Goal: Understand process/instructions: Learn how to perform a task or action

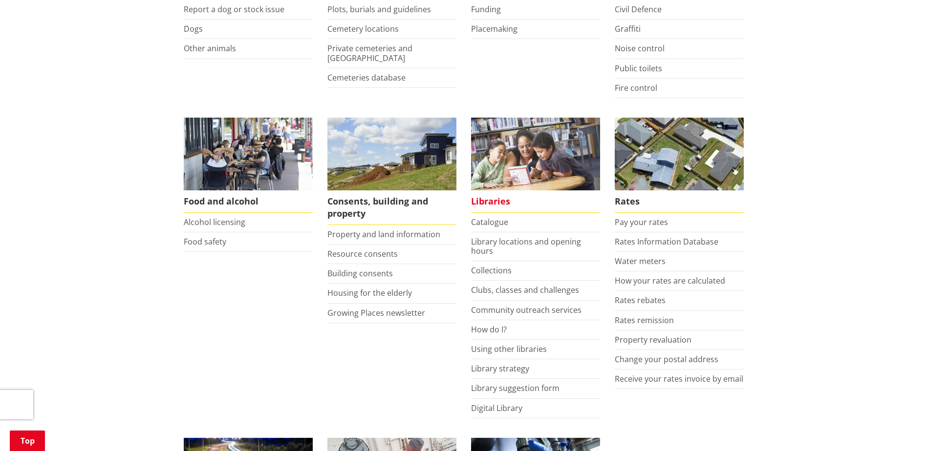
scroll to position [293, 0]
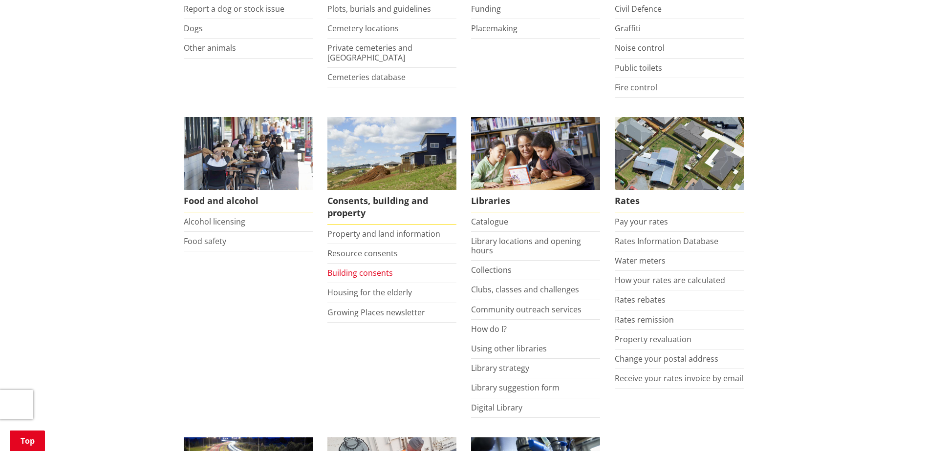
click at [354, 269] on link "Building consents" at bounding box center [359, 273] width 65 height 11
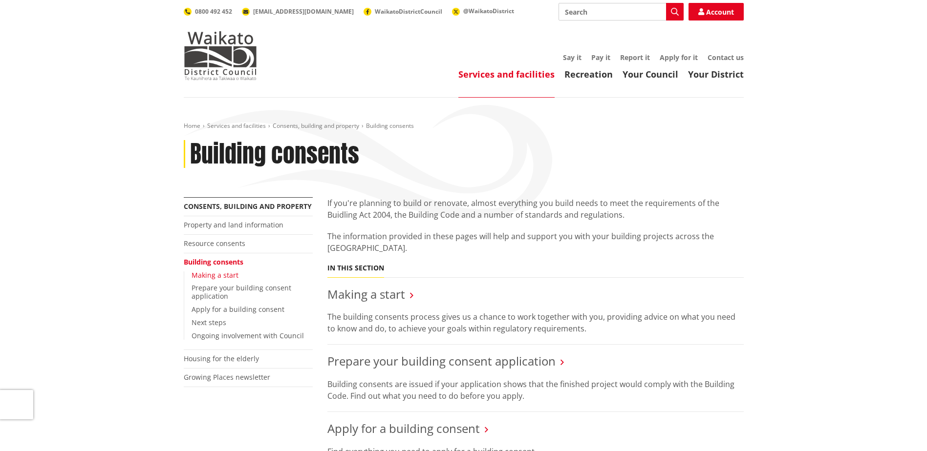
click at [221, 275] on link "Making a start" at bounding box center [214, 275] width 47 height 9
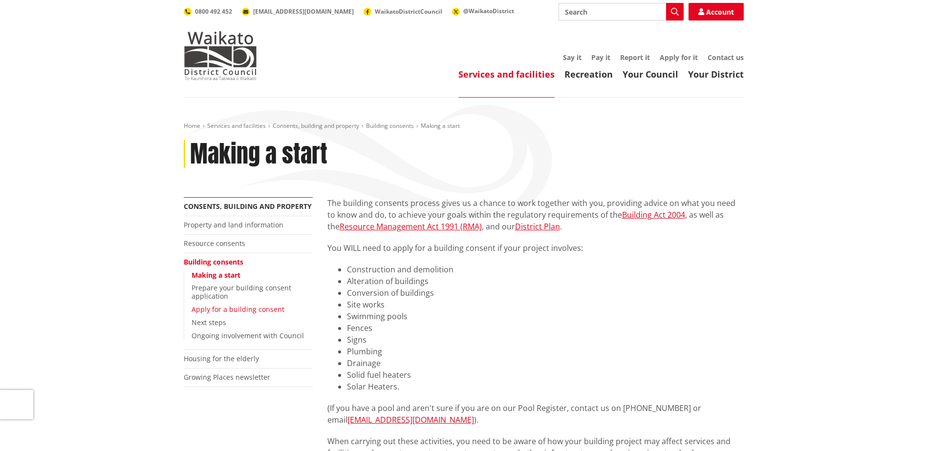
click at [214, 312] on link "Apply for a building consent" at bounding box center [237, 309] width 93 height 9
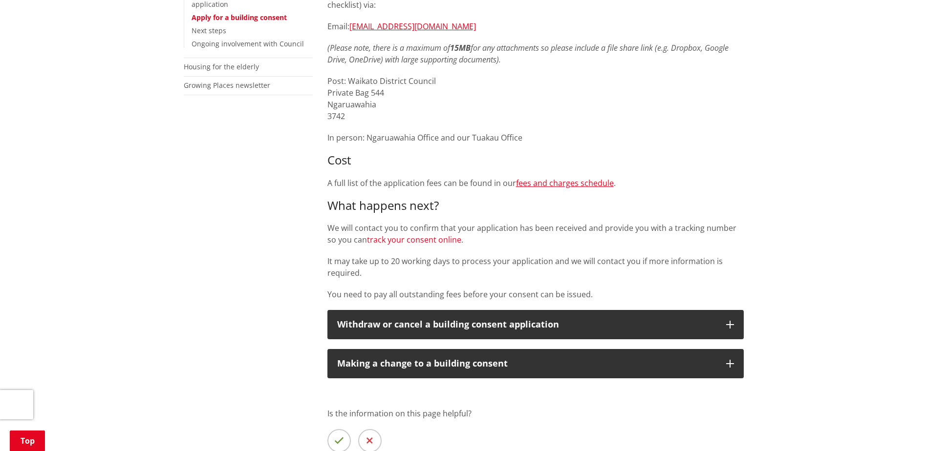
scroll to position [244, 0]
